Goal: Contribute content: Add original content to the website for others to see

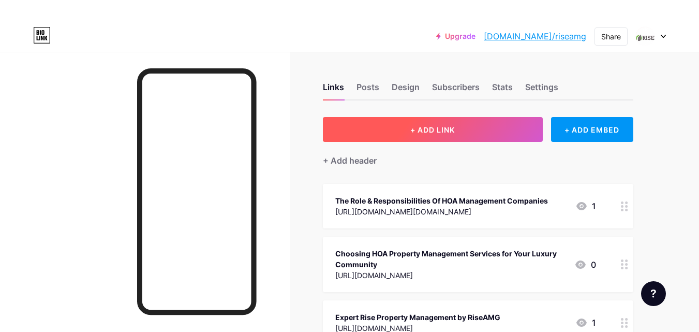
click at [442, 125] on span "+ ADD LINK" at bounding box center [433, 129] width 45 height 9
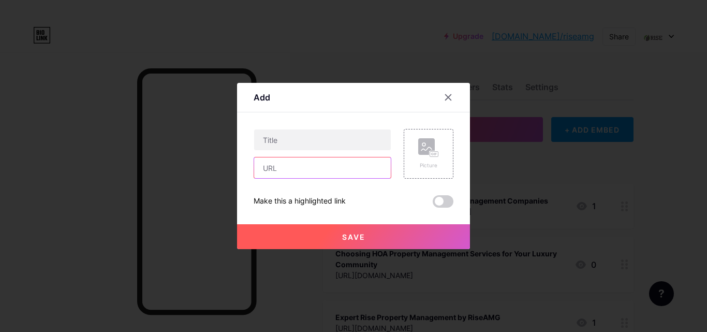
click at [282, 170] on input "text" at bounding box center [322, 167] width 137 height 21
click at [267, 167] on input "text" at bounding box center [322, 167] width 137 height 21
paste input "[URL][DOMAIN_NAME][US_STATE]"
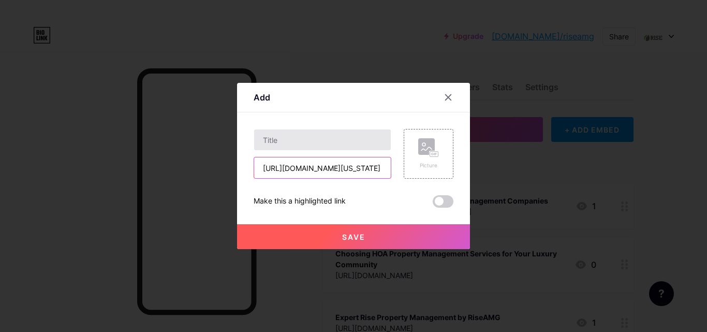
type input "[URL][DOMAIN_NAME][US_STATE]"
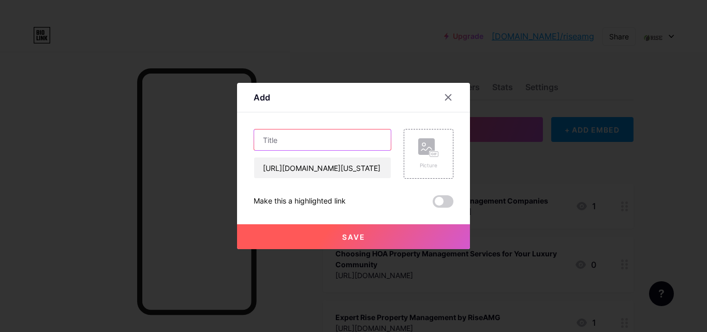
scroll to position [0, 0]
click at [274, 143] on input "text" at bounding box center [322, 139] width 137 height 21
click at [262, 137] on input "text" at bounding box center [322, 139] width 137 height 21
paste input "Top 5 Advantages of [PERSON_NAME] Management Services"
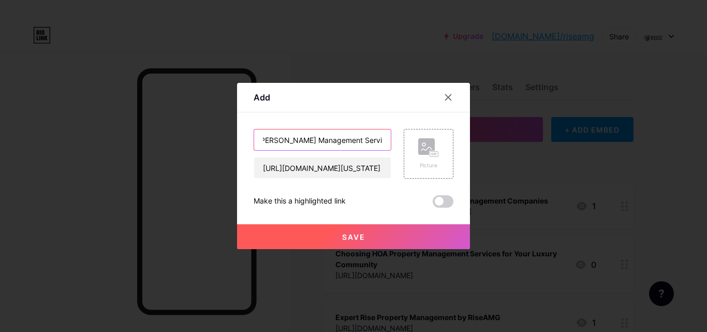
type input "Top 5 Advantages of [PERSON_NAME] Management Services"
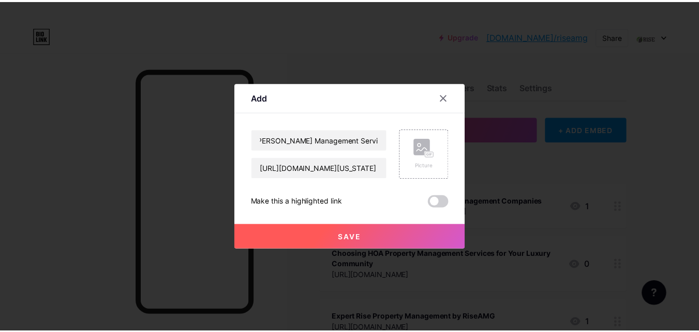
scroll to position [0, 0]
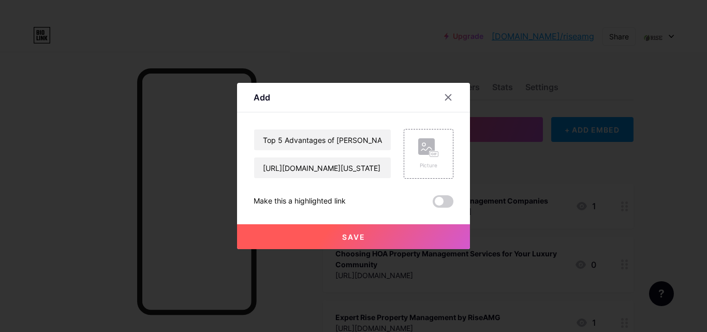
click at [355, 239] on span "Save" at bounding box center [353, 236] width 23 height 9
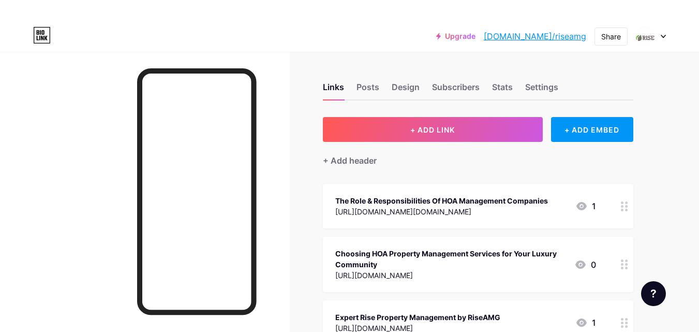
click at [559, 36] on link "[DOMAIN_NAME]/riseamg" at bounding box center [535, 36] width 103 height 12
